Goal: Task Accomplishment & Management: Complete application form

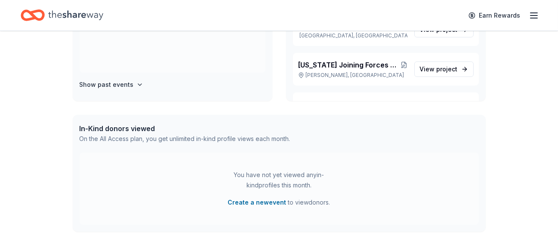
scroll to position [144, 0]
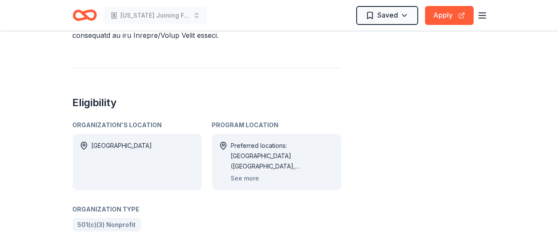
scroll to position [530, 0]
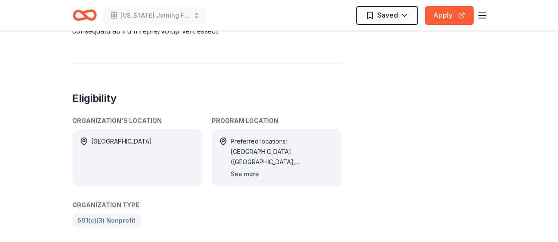
click at [243, 173] on button "See more" at bounding box center [245, 174] width 28 height 10
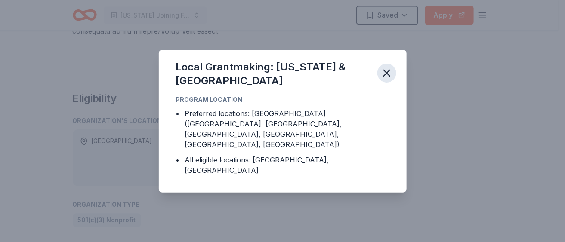
click at [387, 79] on icon "button" at bounding box center [387, 73] width 12 height 12
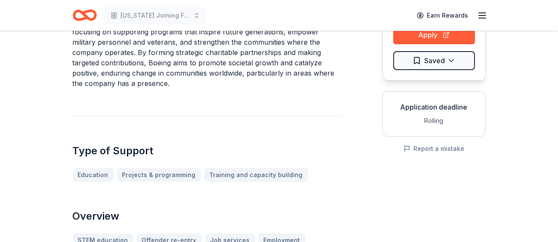
scroll to position [0, 0]
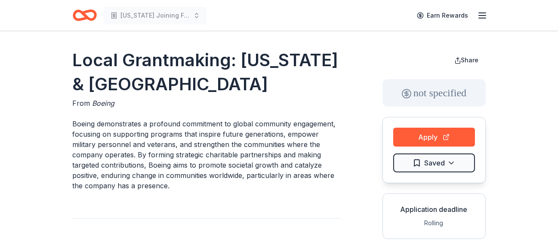
drag, startPoint x: 417, startPoint y: 133, endPoint x: 348, endPoint y: 149, distance: 70.6
click at [421, 137] on button "Apply" at bounding box center [434, 137] width 82 height 19
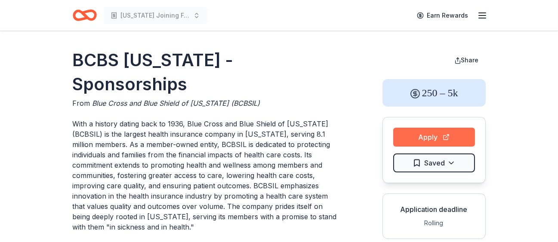
click at [440, 132] on button "Apply" at bounding box center [434, 137] width 82 height 19
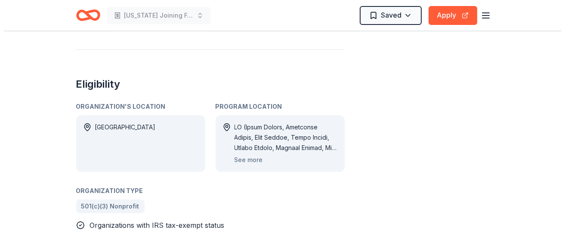
scroll to position [356, 0]
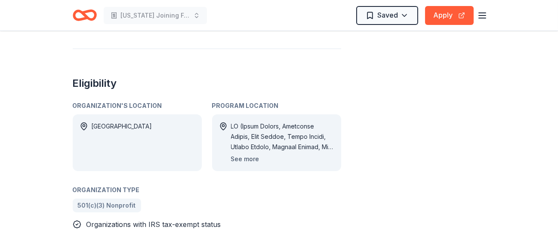
click at [245, 159] on button "See more" at bounding box center [245, 159] width 28 height 10
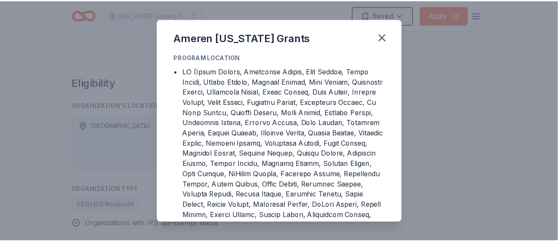
scroll to position [0, 0]
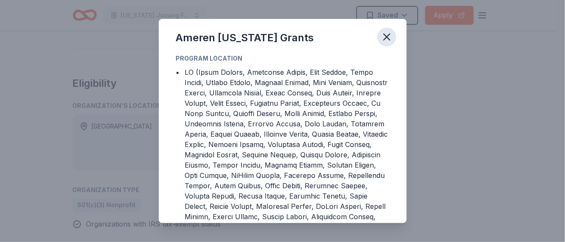
click at [386, 37] on icon "button" at bounding box center [387, 37] width 6 height 6
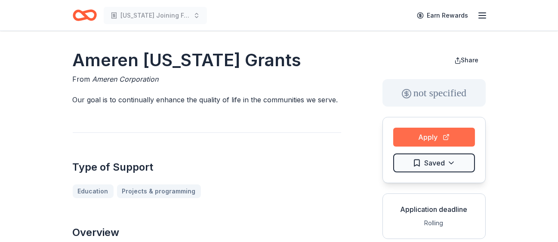
click at [424, 136] on button "Apply" at bounding box center [434, 137] width 82 height 19
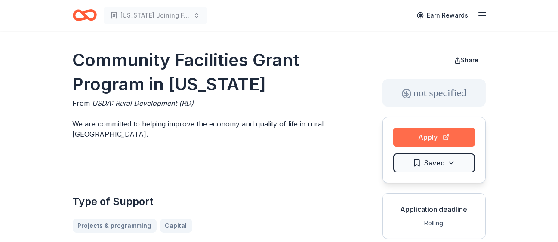
click at [413, 136] on button "Apply" at bounding box center [434, 137] width 82 height 19
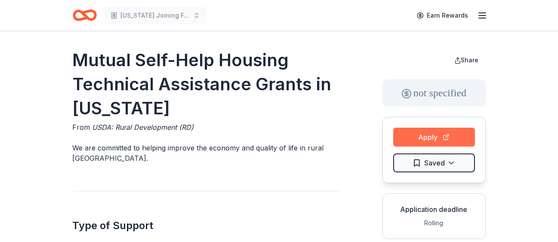
click at [416, 135] on button "Apply" at bounding box center [434, 137] width 82 height 19
